Goal: Find specific page/section: Find specific page/section

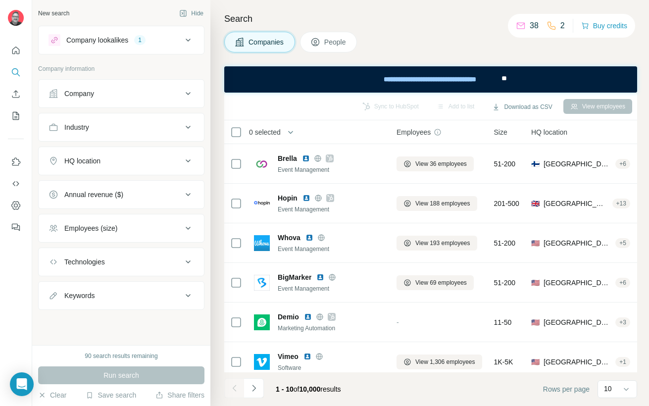
click at [337, 42] on span "People" at bounding box center [335, 42] width 23 height 10
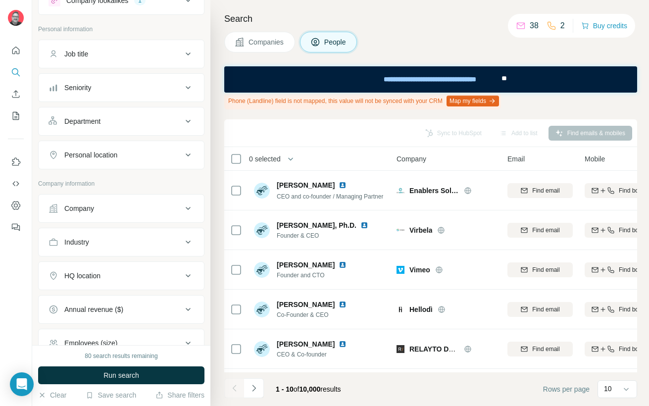
click at [273, 41] on span "Companies" at bounding box center [267, 42] width 36 height 10
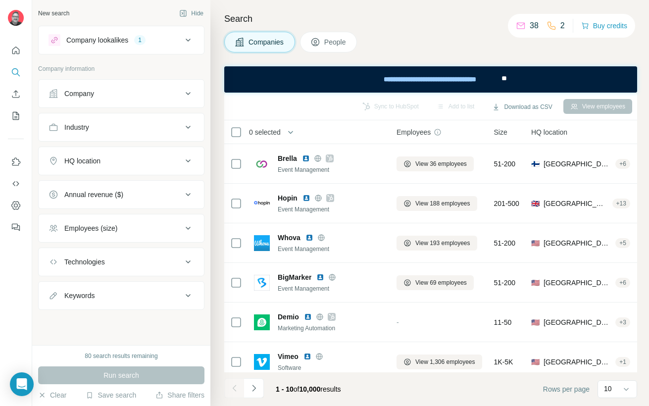
click at [330, 45] on span "People" at bounding box center [335, 42] width 23 height 10
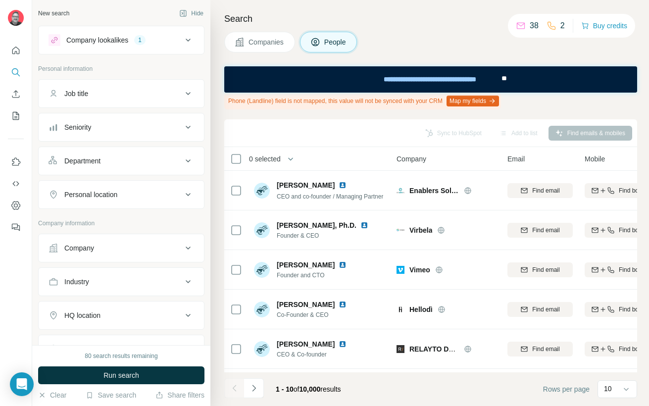
click at [273, 42] on span "Companies" at bounding box center [267, 42] width 36 height 10
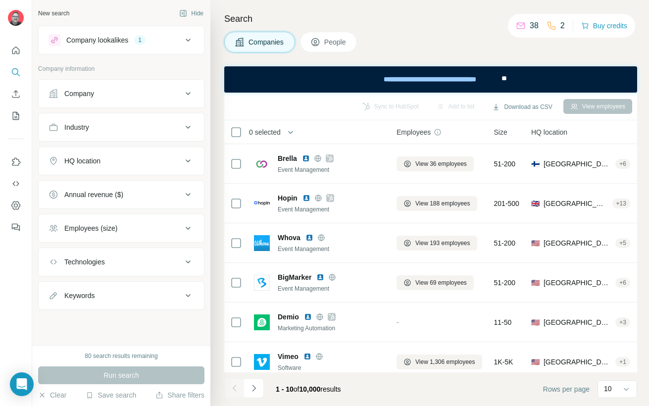
click at [189, 162] on icon at bounding box center [188, 161] width 12 height 12
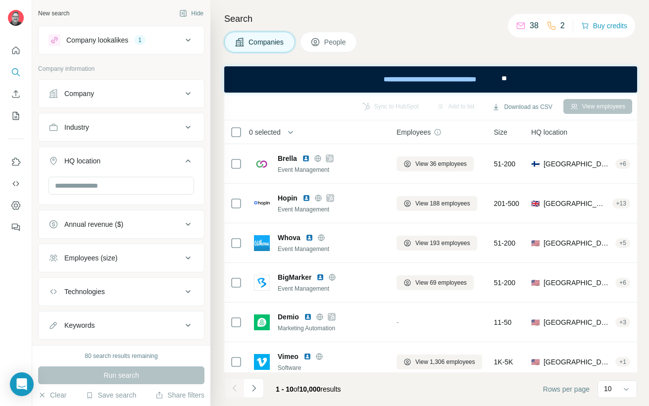
click at [183, 158] on icon at bounding box center [188, 161] width 12 height 12
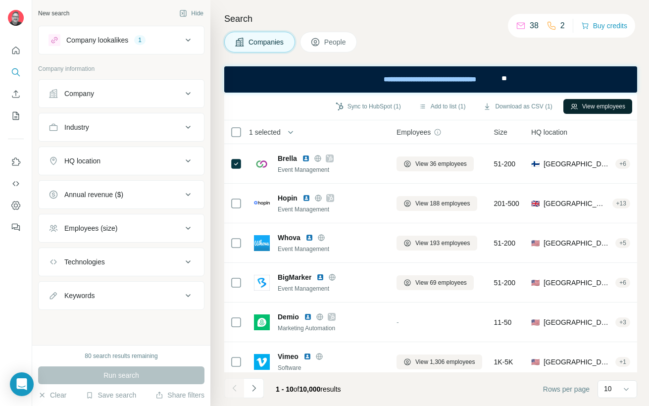
click at [589, 107] on button "View employees" at bounding box center [598, 106] width 69 height 15
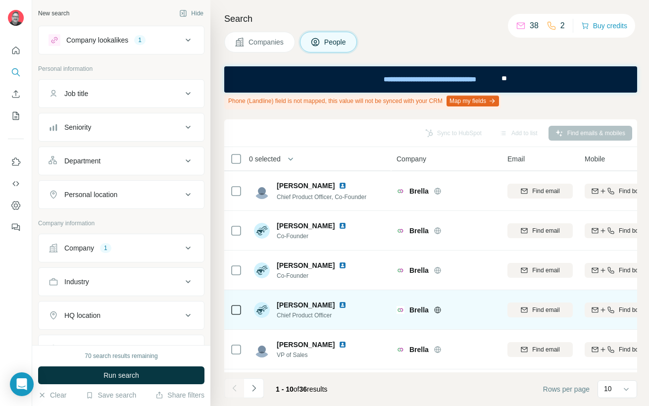
scroll to position [80, 0]
